Goal: Information Seeking & Learning: Learn about a topic

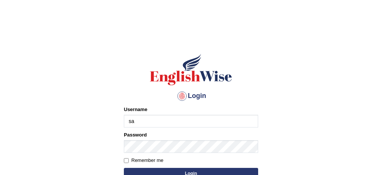
type input "[PERSON_NAME]"
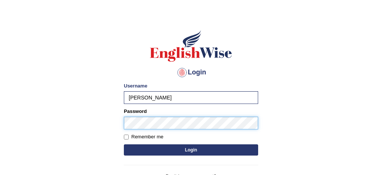
scroll to position [30, 0]
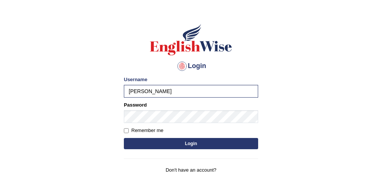
click at [218, 144] on button "Login" at bounding box center [191, 143] width 134 height 11
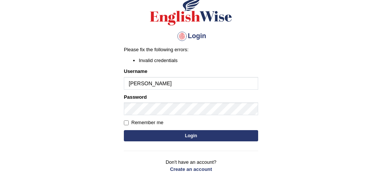
scroll to position [60, 0]
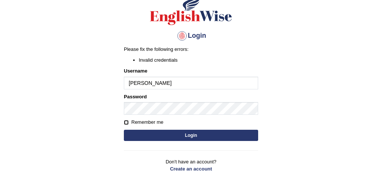
click at [126, 121] on input "Remember me" at bounding box center [126, 122] width 5 height 5
checkbox input "true"
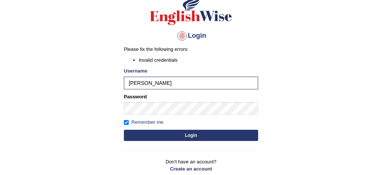
click at [187, 137] on button "Login" at bounding box center [191, 134] width 134 height 11
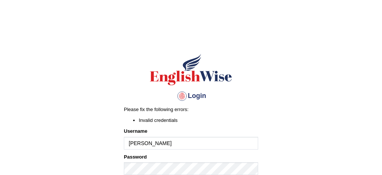
click at [132, 143] on input "[PERSON_NAME]" at bounding box center [191, 143] width 134 height 13
type input "[PERSON_NAME]"
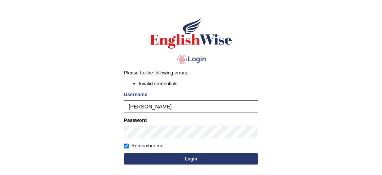
scroll to position [39, 0]
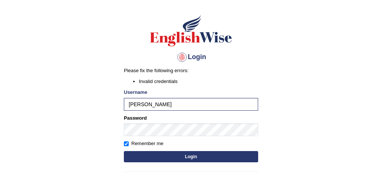
click at [191, 156] on button "Login" at bounding box center [191, 156] width 134 height 11
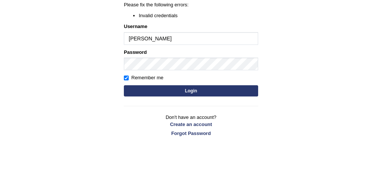
scroll to position [105, 0]
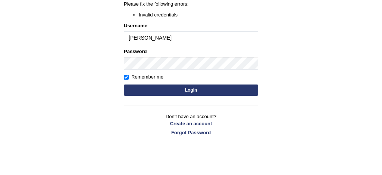
click at [153, 38] on input "[PERSON_NAME]" at bounding box center [191, 37] width 134 height 13
type input "[PERSON_NAME]"
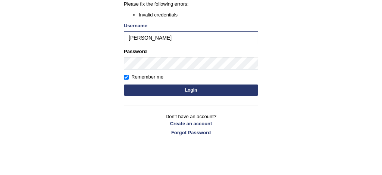
click at [163, 88] on button "Login" at bounding box center [191, 89] width 134 height 11
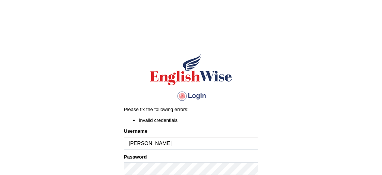
click at [151, 143] on input "[PERSON_NAME]" at bounding box center [191, 143] width 134 height 13
type input "s"
type input "[PERSON_NAME]"
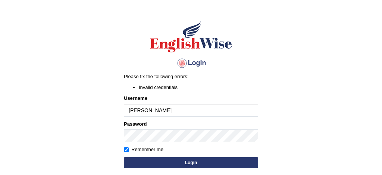
scroll to position [36, 0]
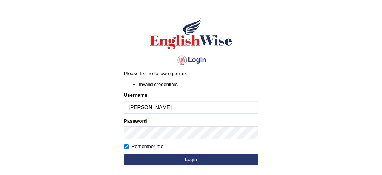
click at [182, 160] on button "Login" at bounding box center [191, 159] width 134 height 11
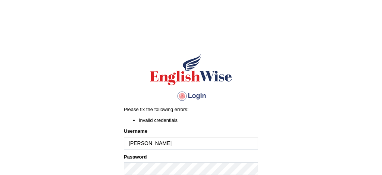
click at [159, 140] on input "[PERSON_NAME]" at bounding box center [191, 143] width 134 height 13
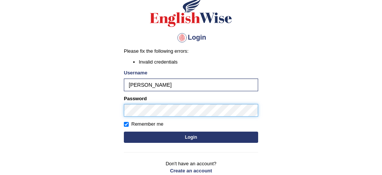
scroll to position [60, 0]
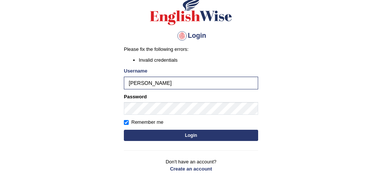
click at [187, 132] on button "Login" at bounding box center [191, 134] width 134 height 11
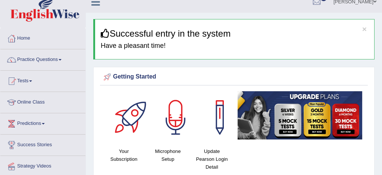
scroll to position [9, 0]
click at [47, 59] on link "Practice Questions" at bounding box center [42, 58] width 85 height 19
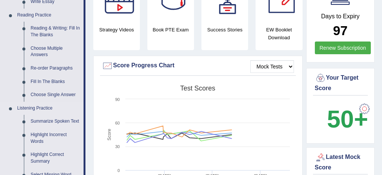
scroll to position [223, 0]
click at [62, 82] on link "Fill In The Blanks" at bounding box center [55, 81] width 56 height 13
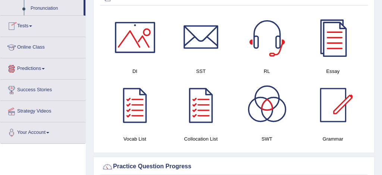
scroll to position [486, 0]
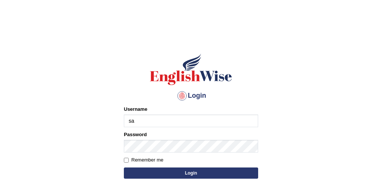
type input "sabitra"
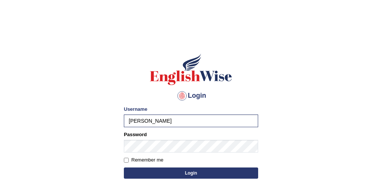
click at [201, 173] on button "Login" at bounding box center [191, 173] width 134 height 11
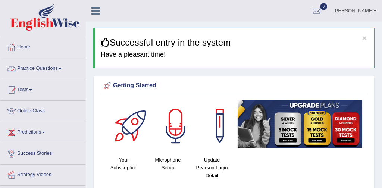
click at [48, 69] on link "Practice Questions" at bounding box center [42, 67] width 85 height 19
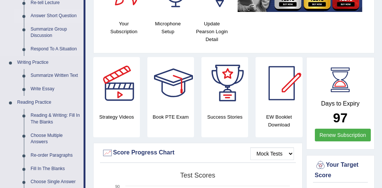
scroll to position [140, 0]
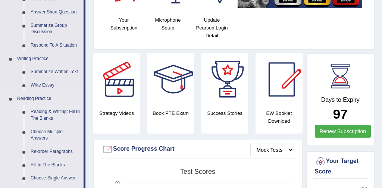
click at [63, 112] on link "Reading & Writing: Fill In The Blanks" at bounding box center [55, 115] width 56 height 20
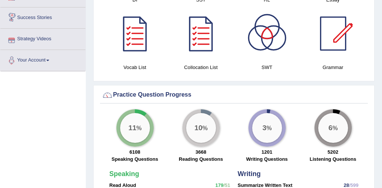
scroll to position [545, 0]
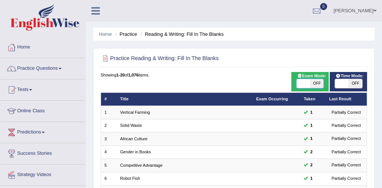
click at [301, 81] on span at bounding box center [303, 83] width 13 height 9
checkbox input "true"
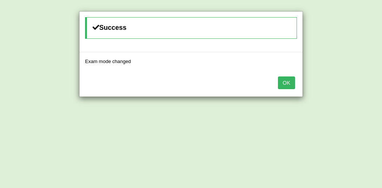
click at [293, 84] on button "OK" at bounding box center [286, 82] width 17 height 13
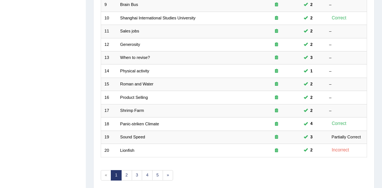
scroll to position [242, 0]
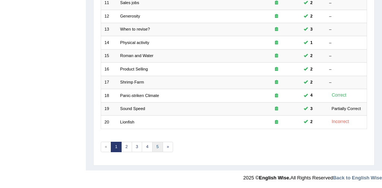
click at [160, 146] on link "5" at bounding box center [157, 147] width 11 height 10
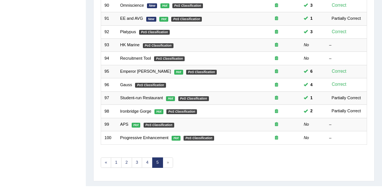
scroll to position [242, 0]
